Goal: Task Accomplishment & Management: Complete application form

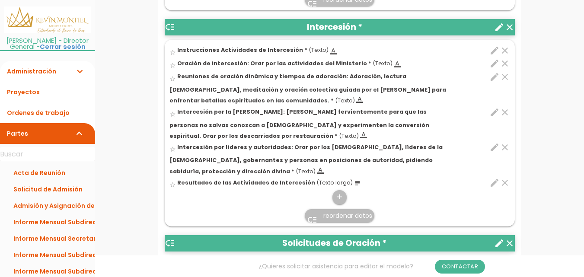
scroll to position [725, 0]
click at [342, 191] on icon "add" at bounding box center [339, 198] width 8 height 14
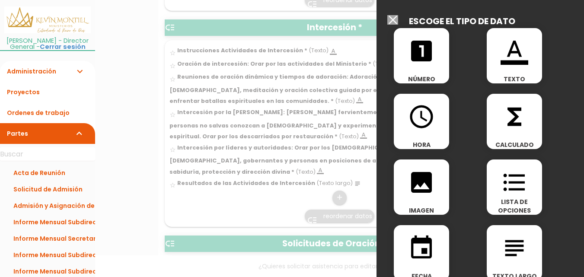
click at [508, 60] on icon "format_color_text" at bounding box center [514, 51] width 28 height 28
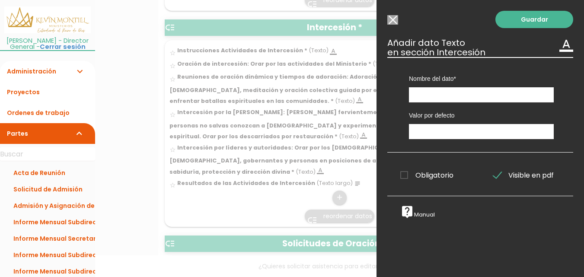
click at [427, 178] on span "Obligatorio" at bounding box center [426, 175] width 53 height 11
click at [0, 0] on input "Obligatorio" at bounding box center [0, 0] width 0 height 0
click at [483, 93] on input "text" at bounding box center [481, 94] width 145 height 15
paste input "Intercesión en tiempos de crisis y emergencias: Orar intensamente por personas,…"
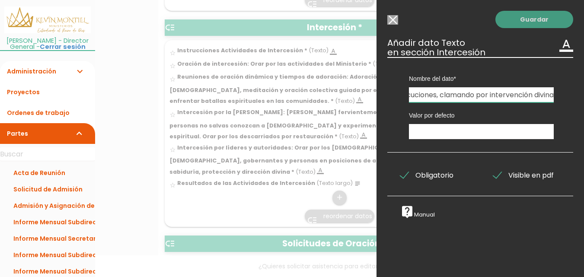
type input "Intercesión en tiempos de crisis y emergencias: Orar intensamente por personas,…"
click at [540, 20] on link "Guardar" at bounding box center [534, 19] width 78 height 17
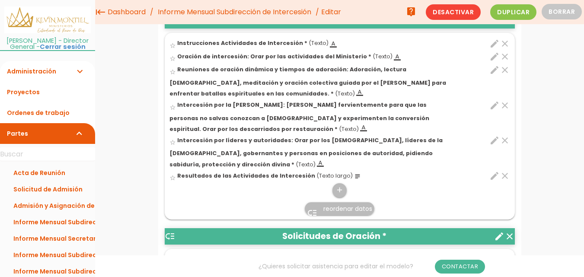
scroll to position [708, 0]
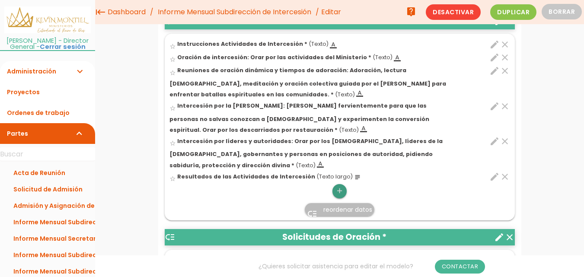
click at [343, 184] on icon "add" at bounding box center [339, 191] width 8 height 14
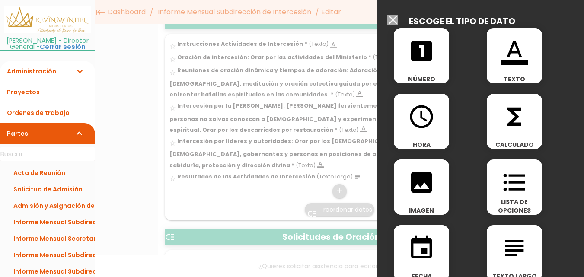
click at [500, 68] on div "format_color_text TEXTO" at bounding box center [513, 55] width 55 height 55
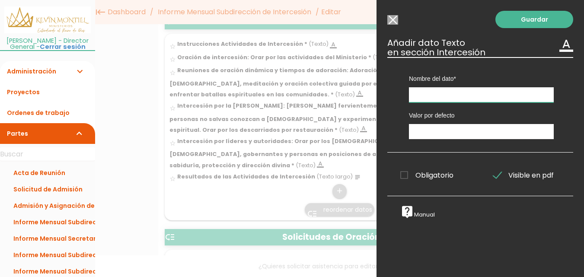
click at [464, 89] on input "text" at bounding box center [481, 94] width 145 height 15
paste input "Intercesión en tiempos de crisis y emergencias: Orar intensamente por personas,…"
type input "Intercesión en tiempos de crisis y emergencias: Orar intensamente por personas,…"
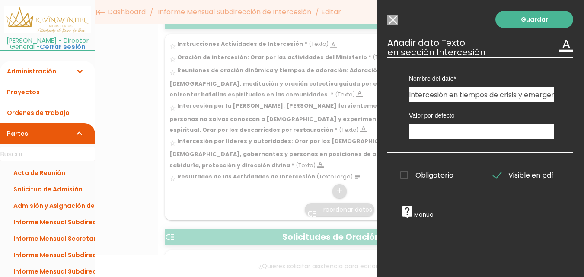
click at [422, 169] on div "Obligatorio Obligatorio Obligatorio Obligatorio Obligatorio Obligatorio" at bounding box center [433, 173] width 93 height 17
click at [422, 174] on span "Obligatorio" at bounding box center [426, 175] width 53 height 11
click at [0, 0] on input "Obligatorio" at bounding box center [0, 0] width 0 height 0
click at [524, 16] on link "Guardar" at bounding box center [534, 19] width 78 height 17
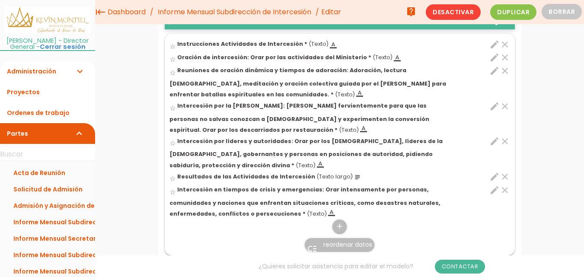
scroll to position [705, 0]
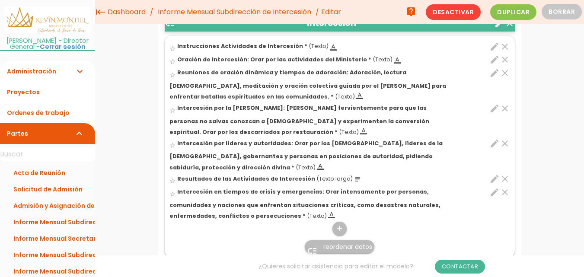
click at [349, 242] on span "reordenar datos" at bounding box center [347, 246] width 49 height 9
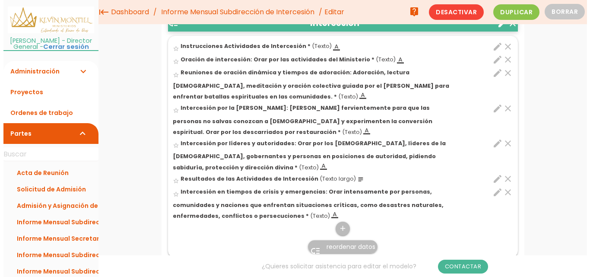
scroll to position [0, 0]
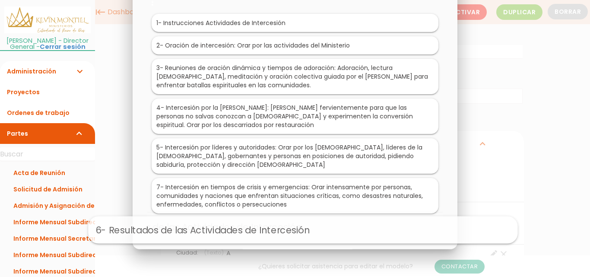
drag, startPoint x: 249, startPoint y: 186, endPoint x: 257, endPoint y: 229, distance: 43.5
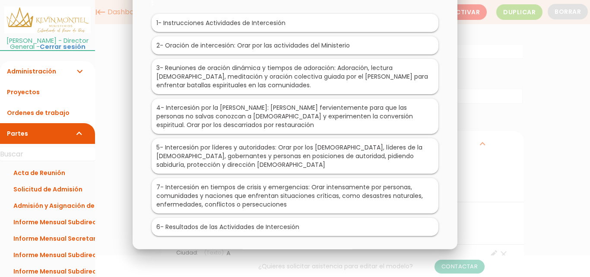
scroll to position [36, 0]
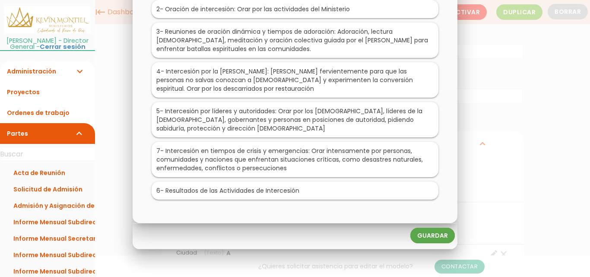
click at [435, 239] on link "Guardar" at bounding box center [432, 236] width 44 height 16
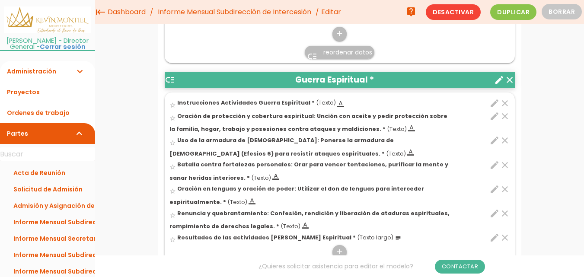
scroll to position [428, 0]
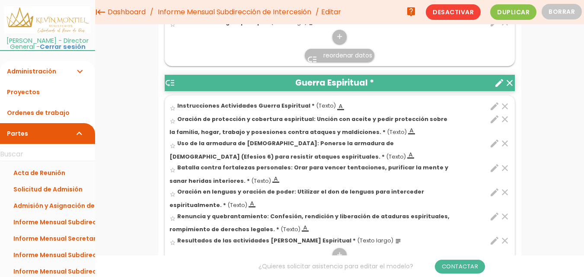
click at [494, 119] on icon "edit" at bounding box center [494, 119] width 10 height 10
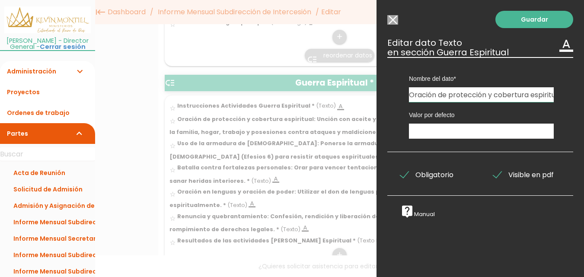
click at [479, 98] on input "Oración de protección y cobertura espiritual: Unción con aceite y pedir protecc…" at bounding box center [481, 94] width 145 height 15
click at [394, 19] on input "Modelo sin Ordenes de trabajo" at bounding box center [392, 20] width 11 height 10
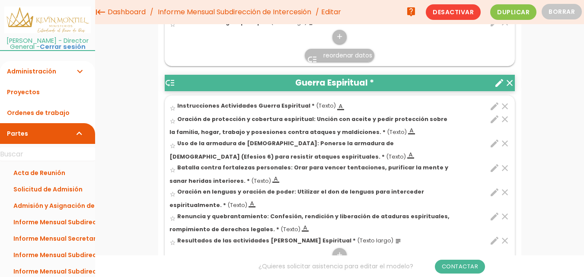
click at [494, 120] on icon "edit" at bounding box center [494, 119] width 10 height 10
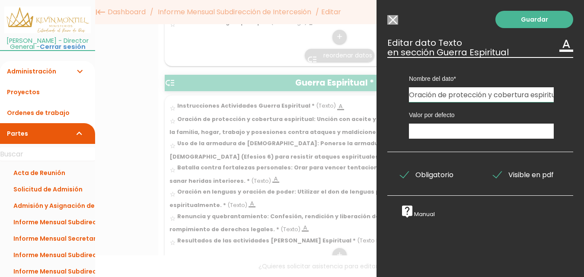
click at [511, 89] on input "Oración de protección y cobertura espiritual: Unción con aceite y pedir protecc…" at bounding box center [481, 94] width 145 height 15
click at [416, 96] on input "Oración de protección, cobertura y bendición espiritual: Unción con aceite y pe…" at bounding box center [481, 94] width 145 height 15
type input "Oración de protección, cobertura y bendición espiritual: Unción con aceite y pe…"
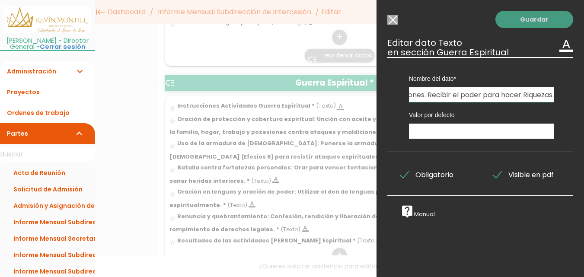
scroll to position [0, 0]
click at [540, 17] on link "Guardar" at bounding box center [534, 19] width 78 height 17
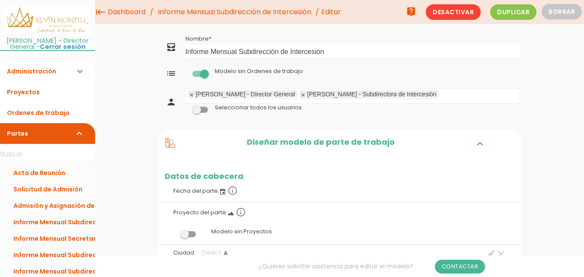
click at [288, 14] on link "Informe Mensual Subdirección de Intercesión" at bounding box center [235, 12] width 158 height 24
